Goal: Task Accomplishment & Management: Manage account settings

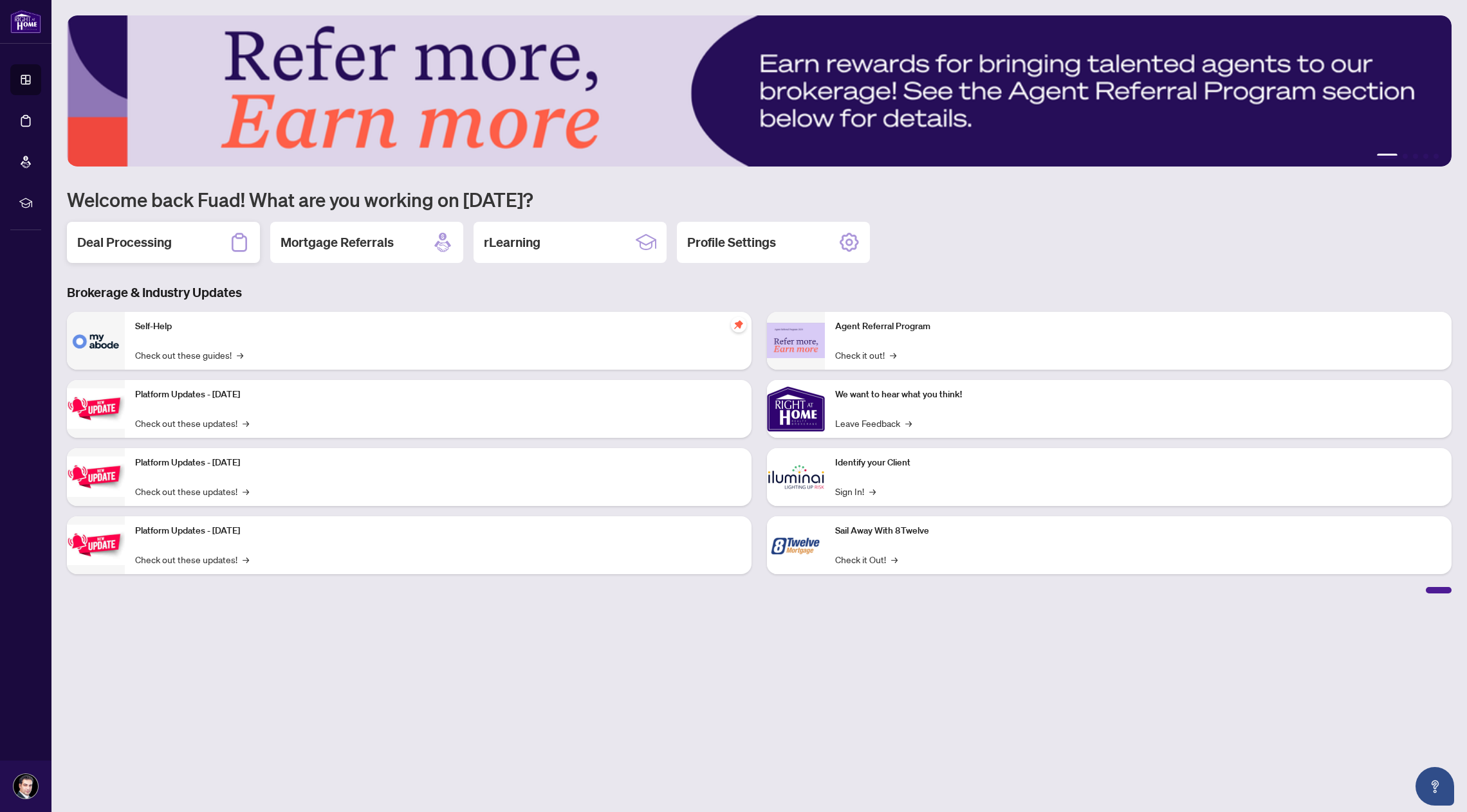
click at [164, 240] on h2 "Deal Processing" at bounding box center [124, 242] width 95 height 18
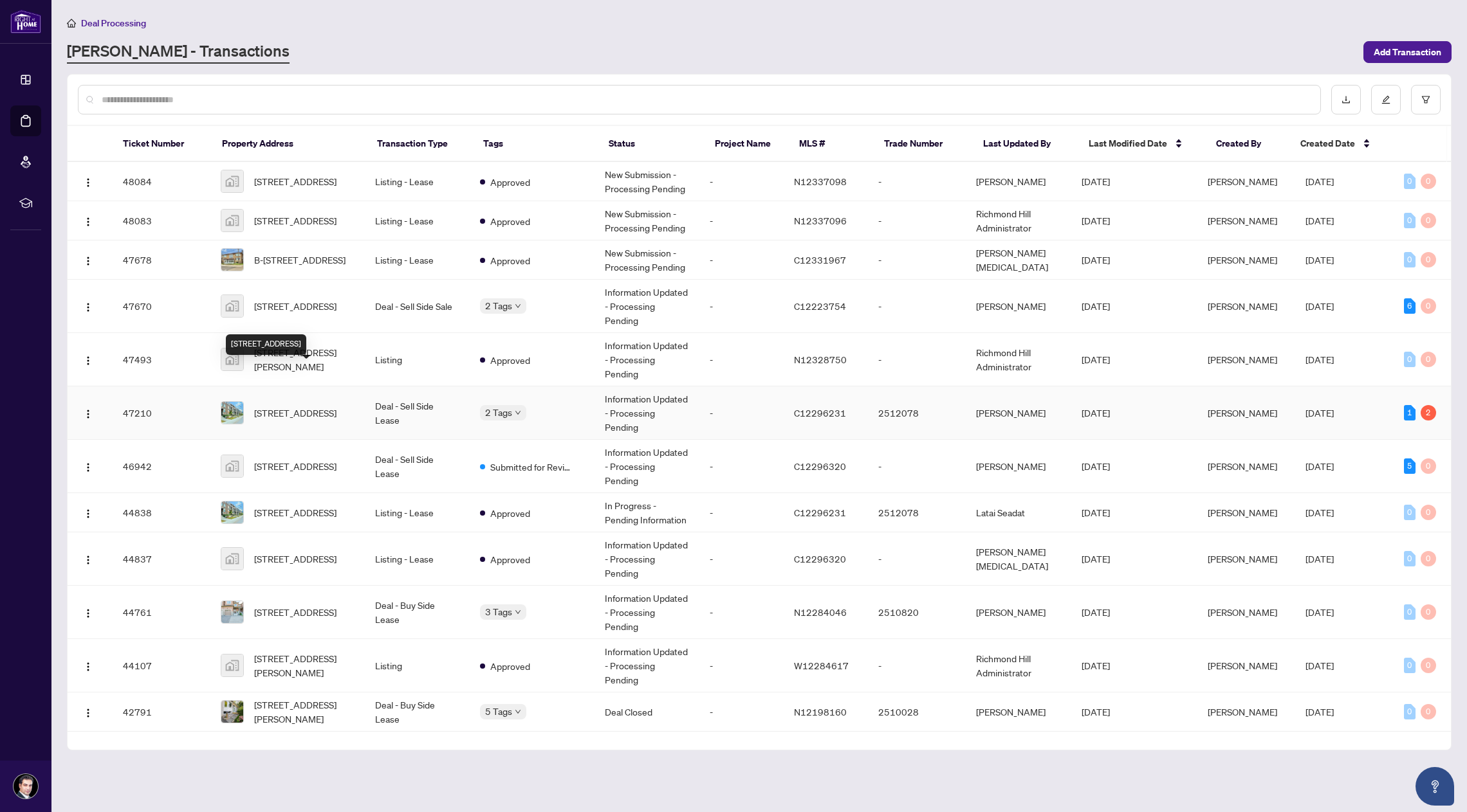
click at [297, 406] on span "[STREET_ADDRESS]" at bounding box center [295, 413] width 83 height 14
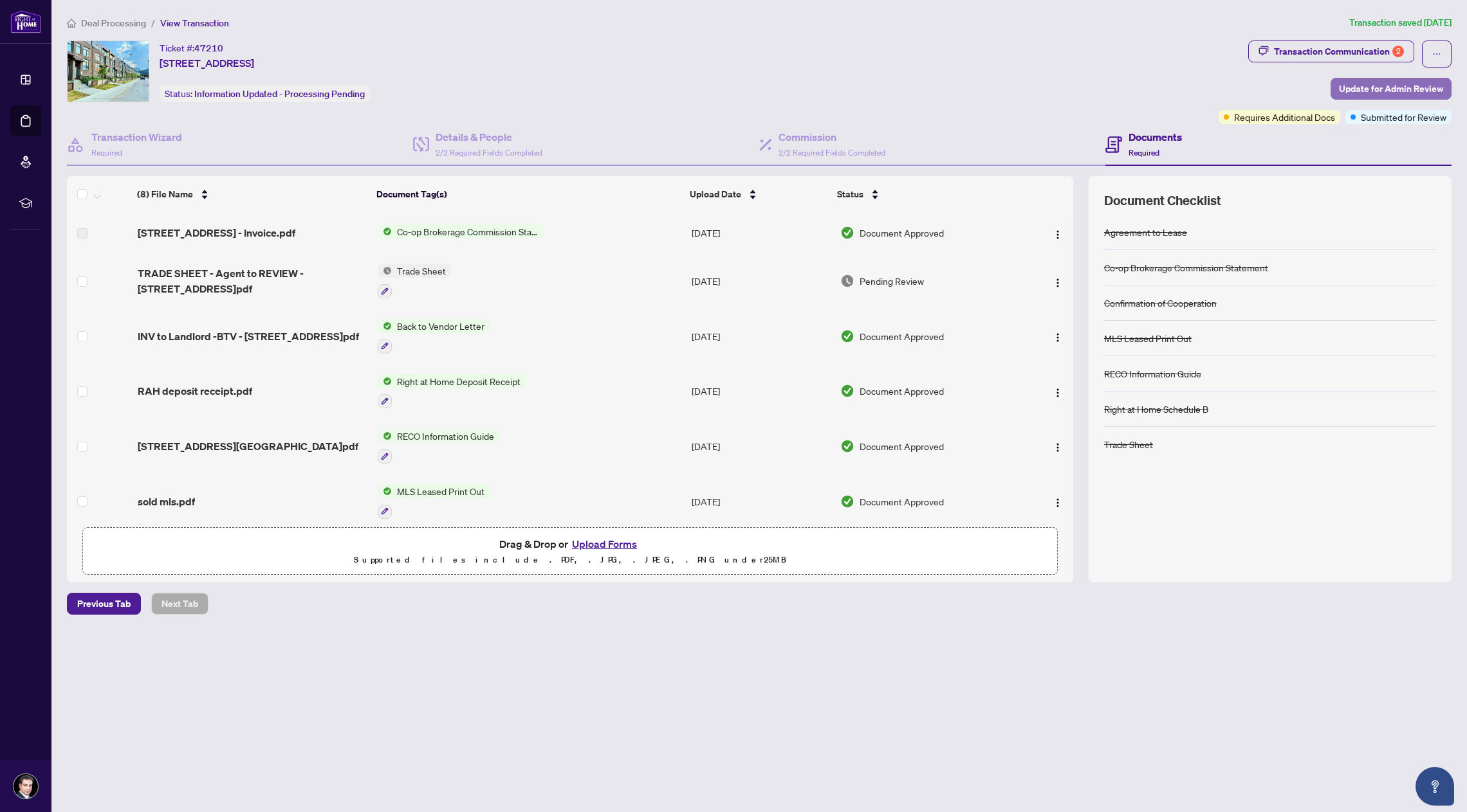
click at [1402, 84] on span "Update for Admin Review" at bounding box center [1391, 89] width 104 height 21
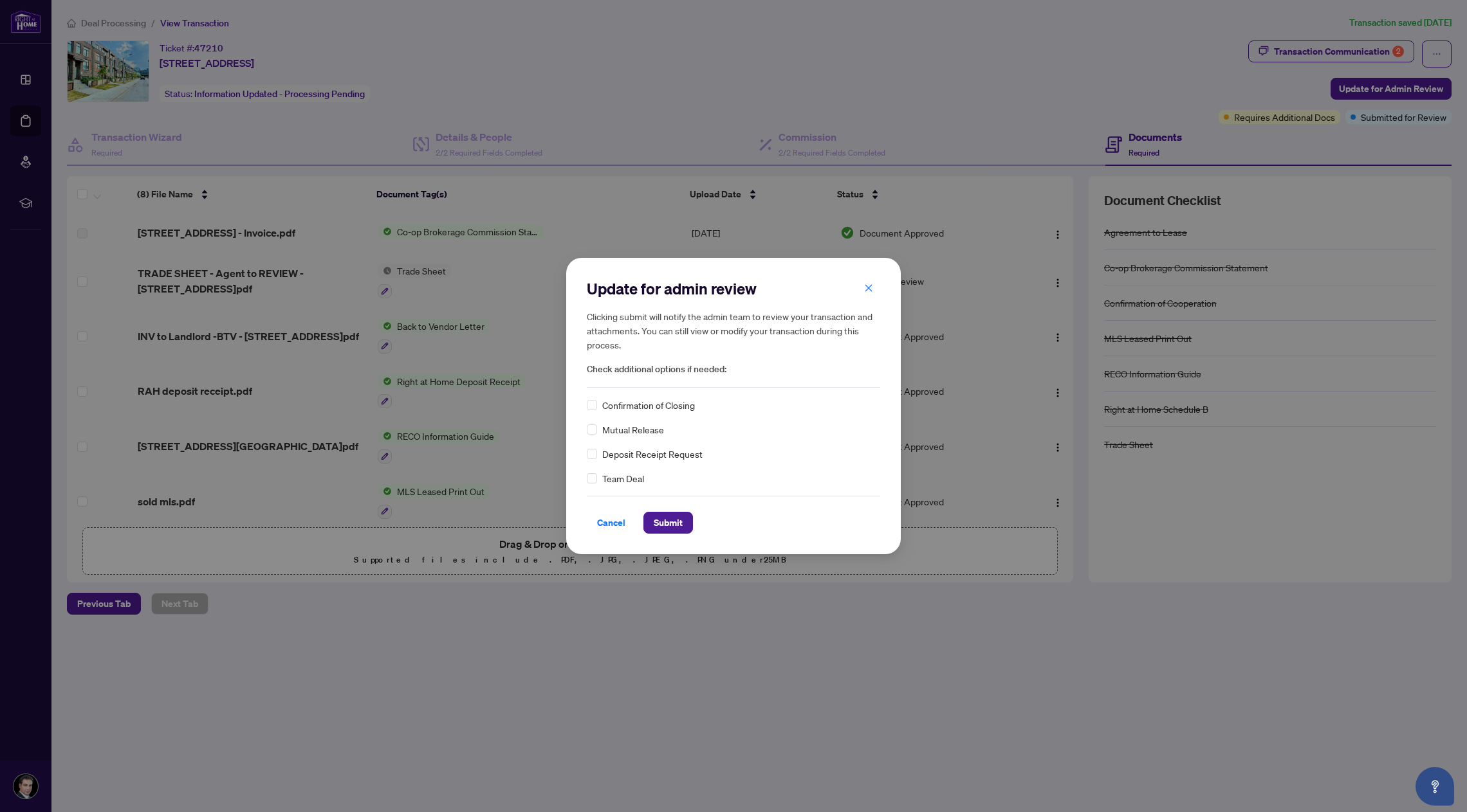
click at [684, 404] on span "Confirmation of Closing" at bounding box center [649, 405] width 93 height 14
click at [676, 517] on span "Submit" at bounding box center [668, 523] width 29 height 21
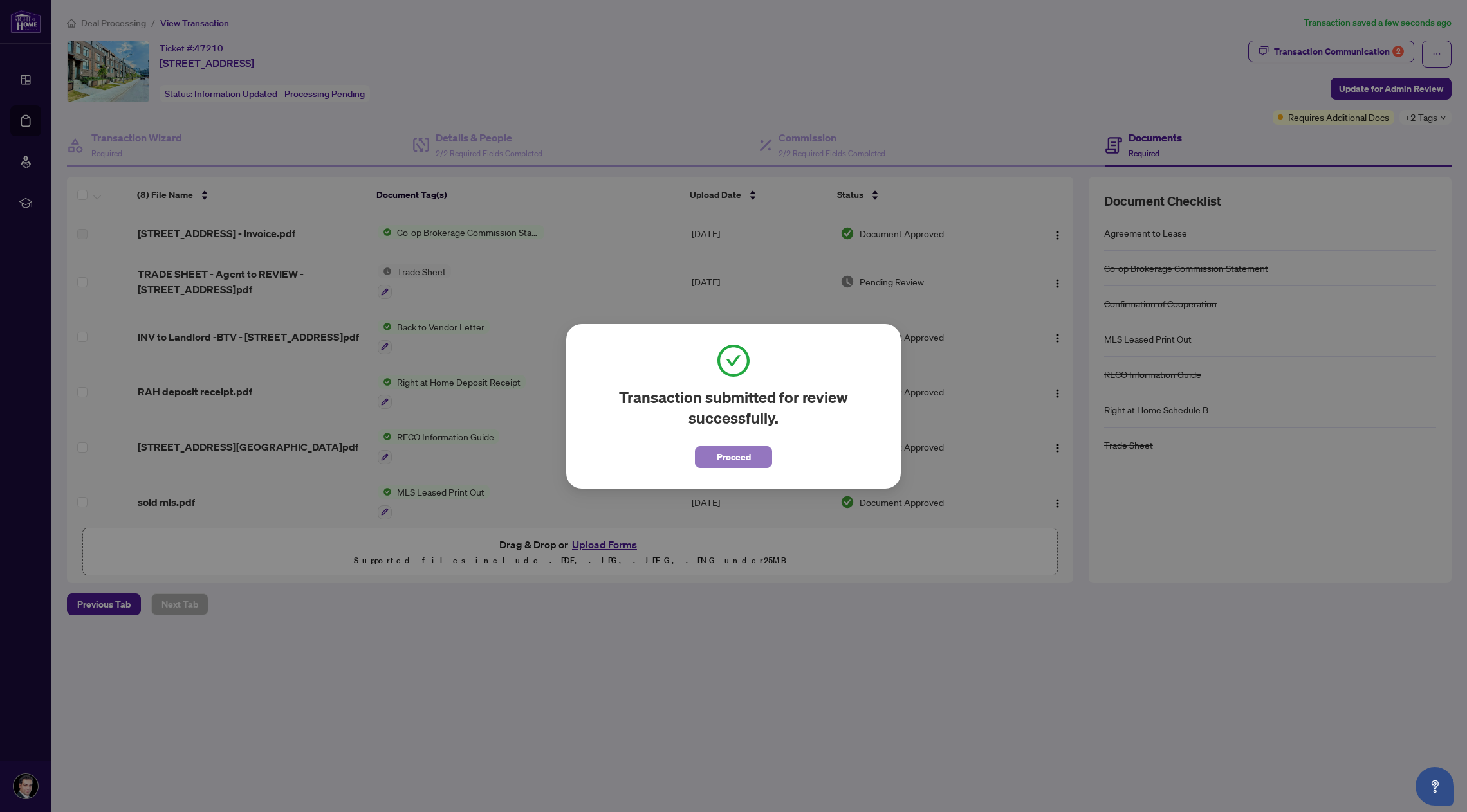
click at [734, 458] on span "Proceed" at bounding box center [734, 457] width 34 height 21
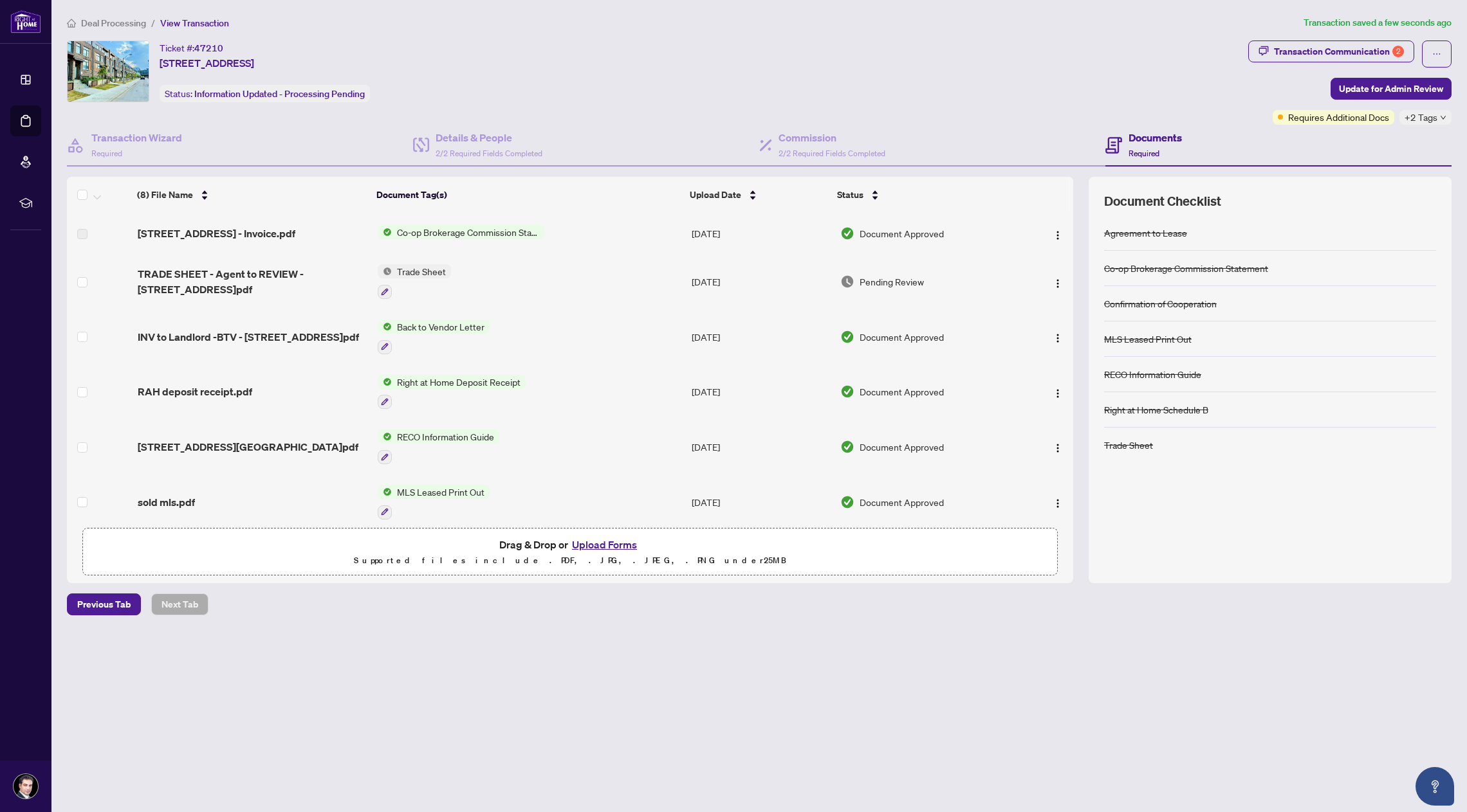
click at [106, 23] on span "Deal Processing" at bounding box center [113, 23] width 65 height 12
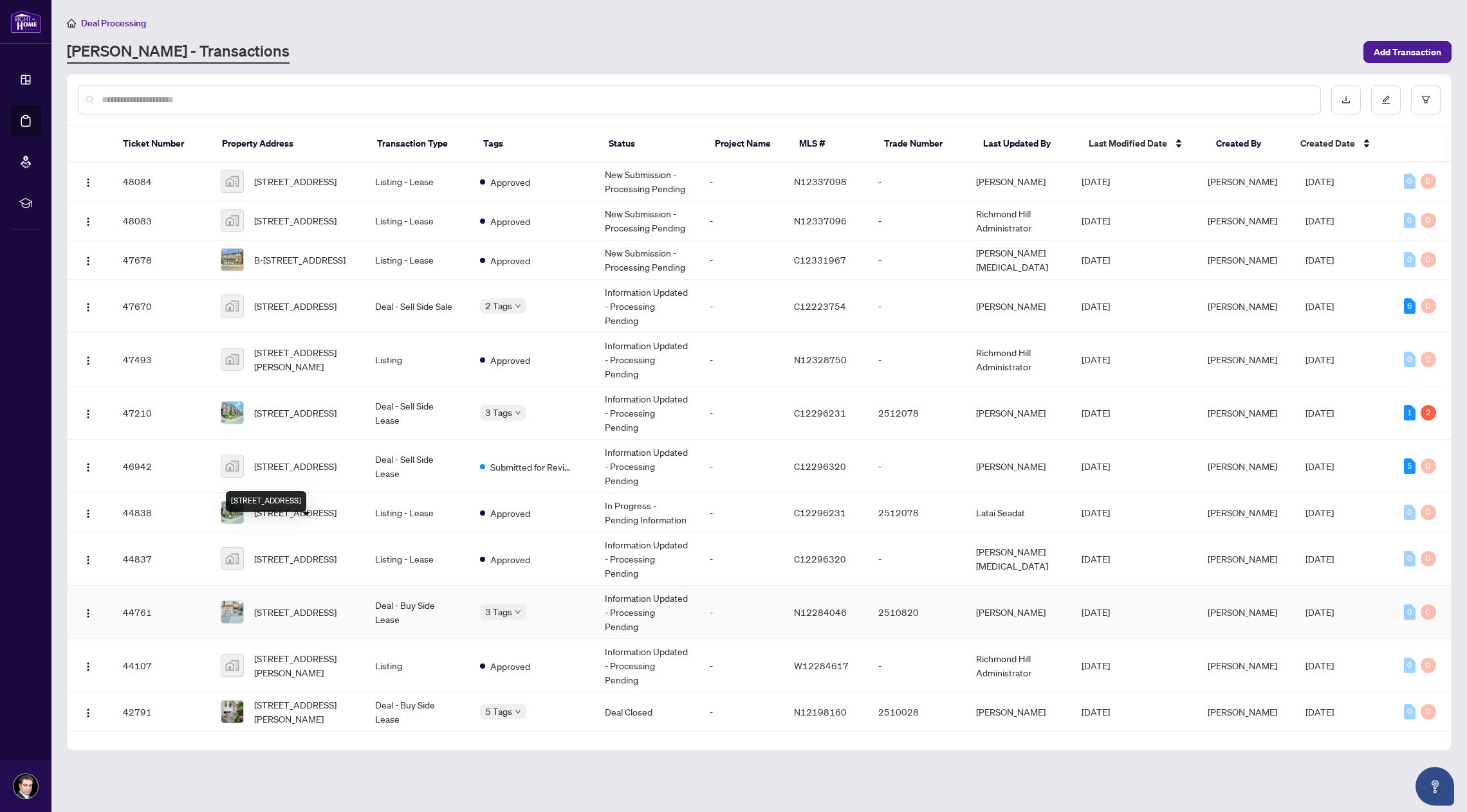
click at [271, 605] on span "[STREET_ADDRESS]" at bounding box center [295, 612] width 83 height 14
